Goal: Information Seeking & Learning: Learn about a topic

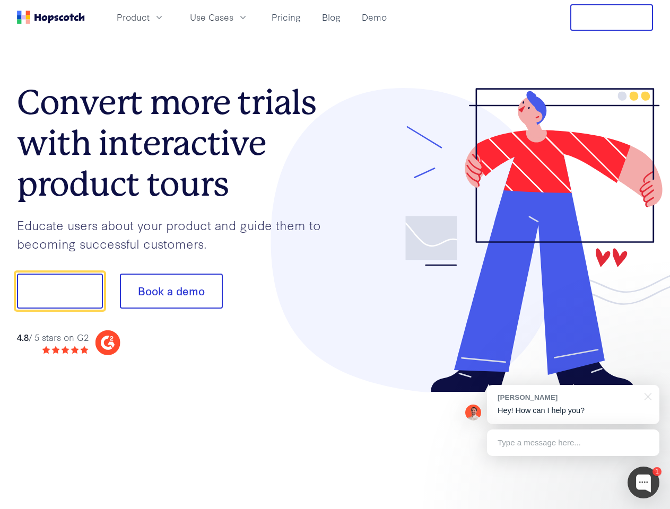
click at [335, 255] on div at bounding box center [494, 240] width 318 height 305
click at [150, 17] on span "Product" at bounding box center [133, 17] width 33 height 13
click at [233, 17] on span "Use Cases" at bounding box center [211, 17] width 43 height 13
click at [611, 18] on button "Free Trial" at bounding box center [611, 17] width 83 height 27
click at [59, 291] on button "Show me!" at bounding box center [60, 291] width 86 height 35
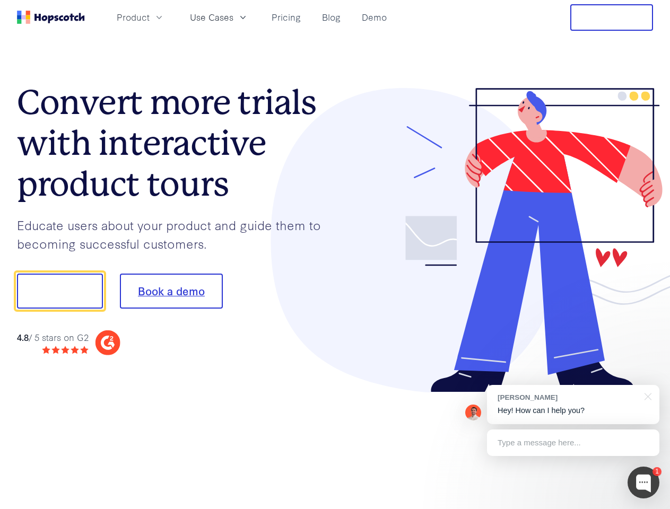
click at [171, 291] on button "Book a demo" at bounding box center [171, 291] width 103 height 35
click at [643, 483] on div at bounding box center [643, 483] width 32 height 32
click at [573, 405] on div "[PERSON_NAME] Hey! How can I help you?" at bounding box center [573, 404] width 172 height 39
click at [646, 396] on div at bounding box center [559, 290] width 199 height 354
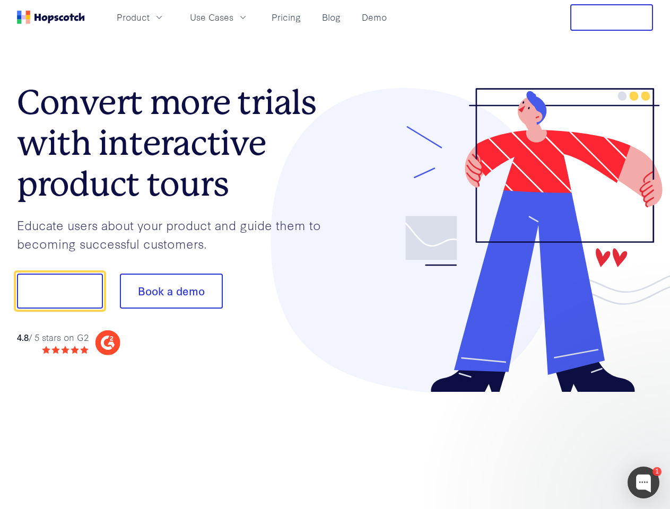
click at [573, 443] on div at bounding box center [559, 290] width 199 height 354
